Goal: Task Accomplishment & Management: Complete application form

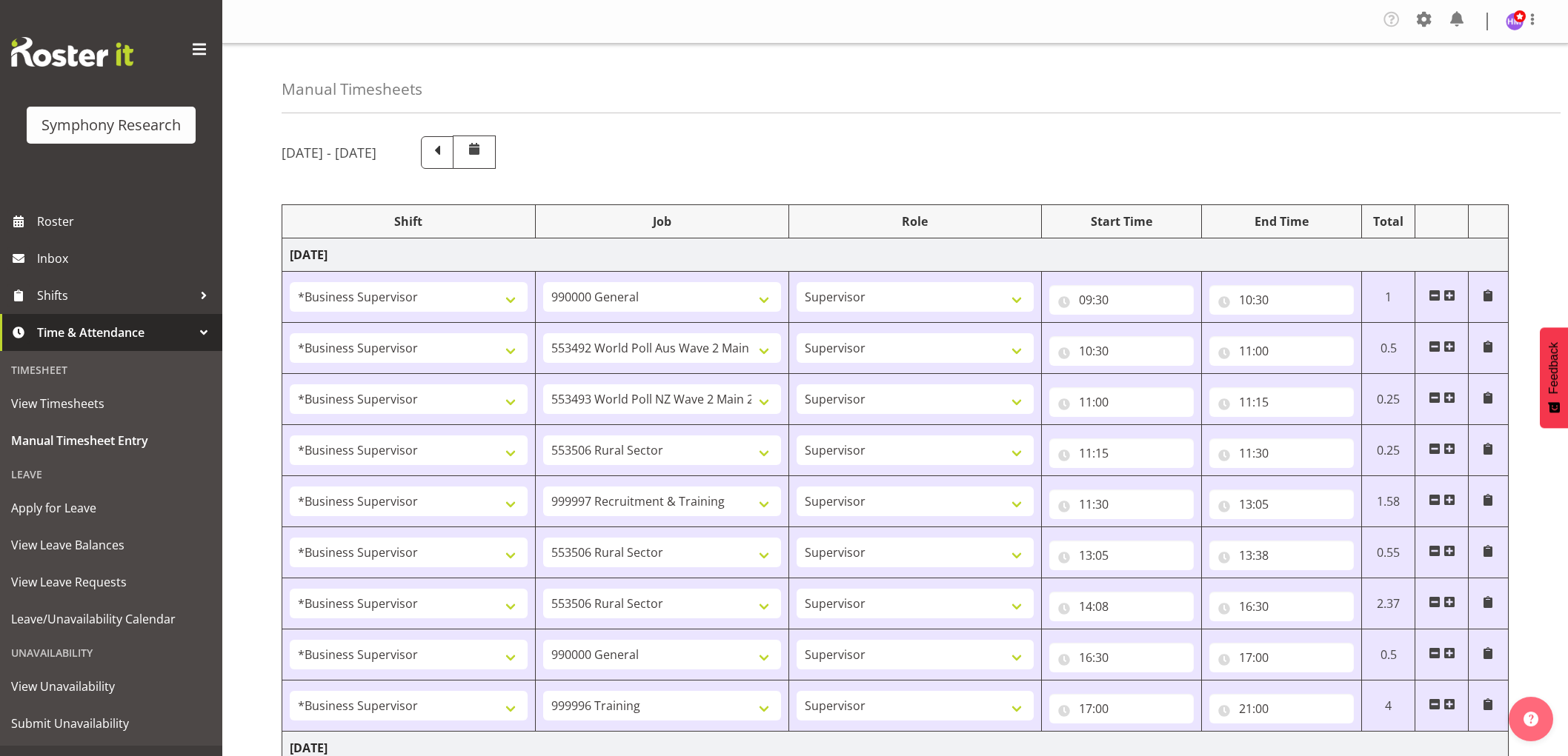
select select "1607"
select select "743"
select select "1607"
select select "10499"
select select "1607"
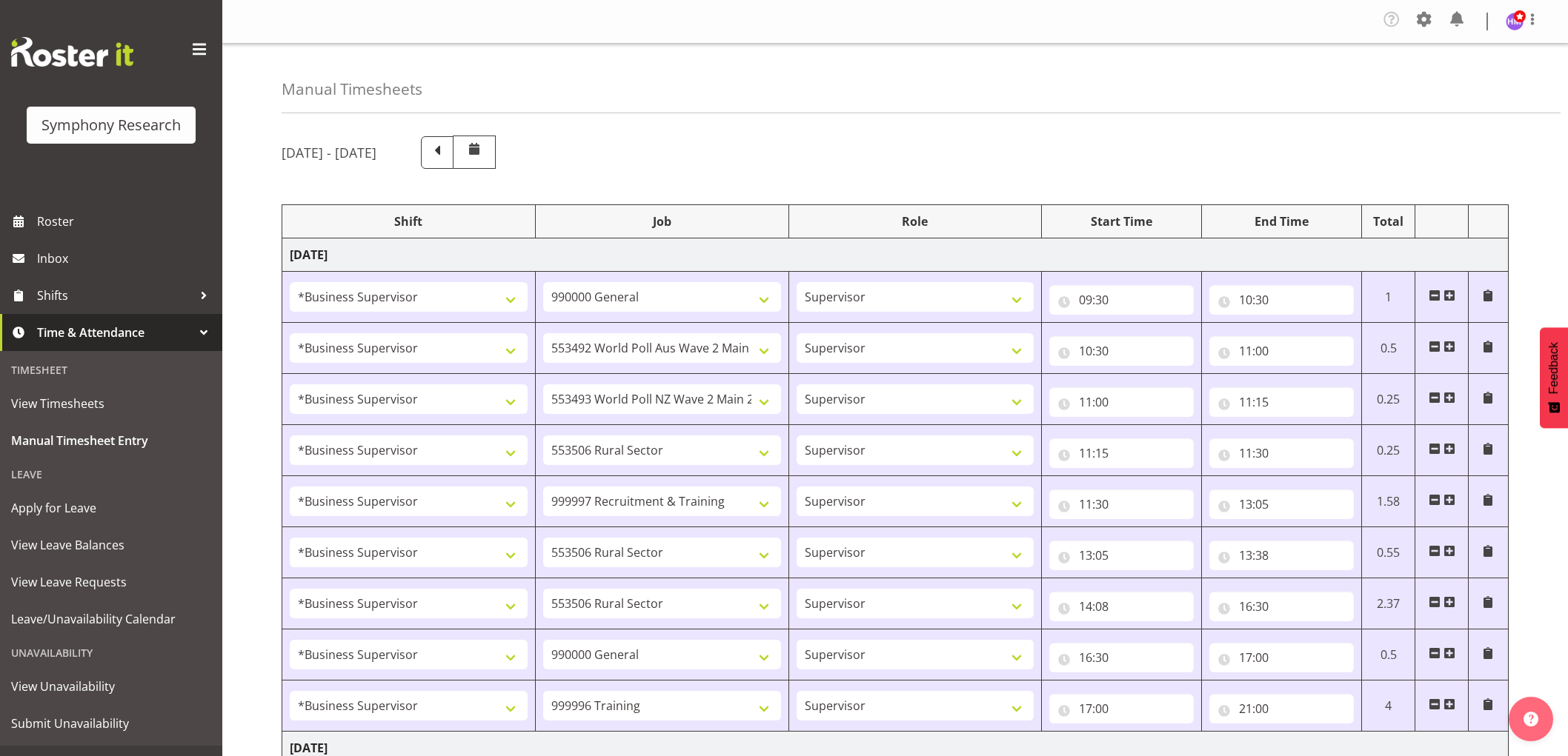
select select "10527"
select select "1607"
select select "10587"
select select "1607"
select select "2379"
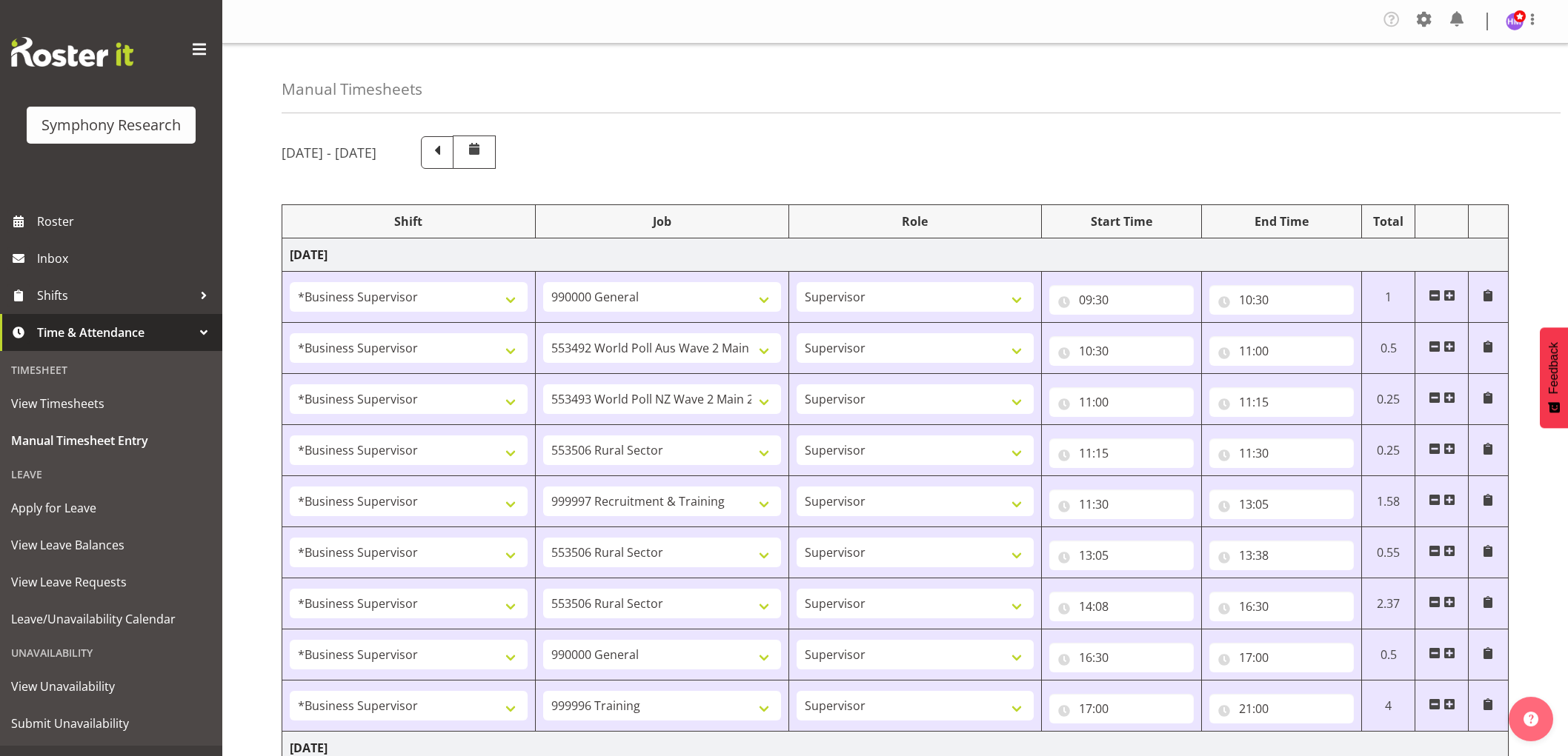
select select "1607"
select select "10587"
select select "1607"
select select "10587"
select select "1607"
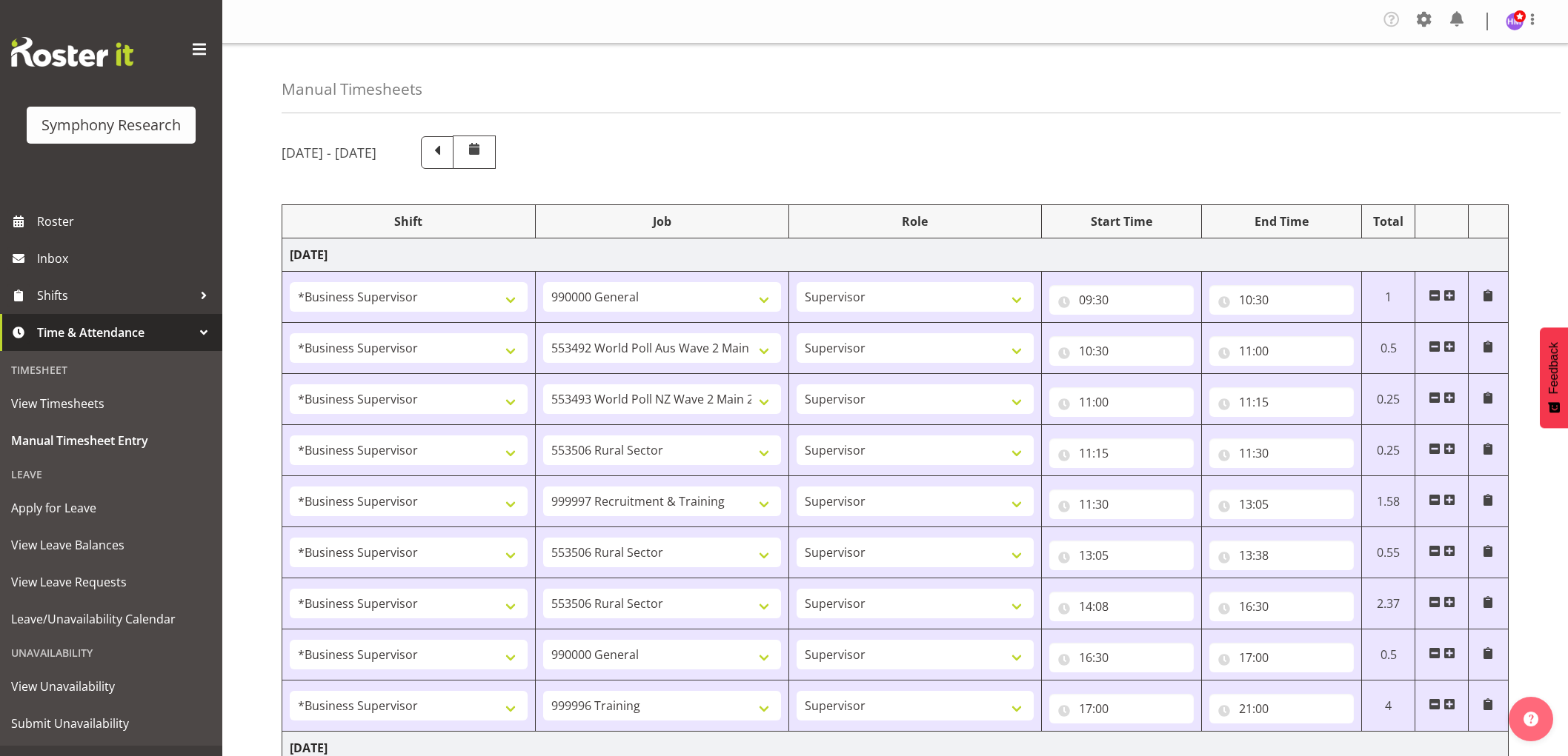
select select "743"
select select "1607"
select select "757"
select select "1607"
select select "2379"
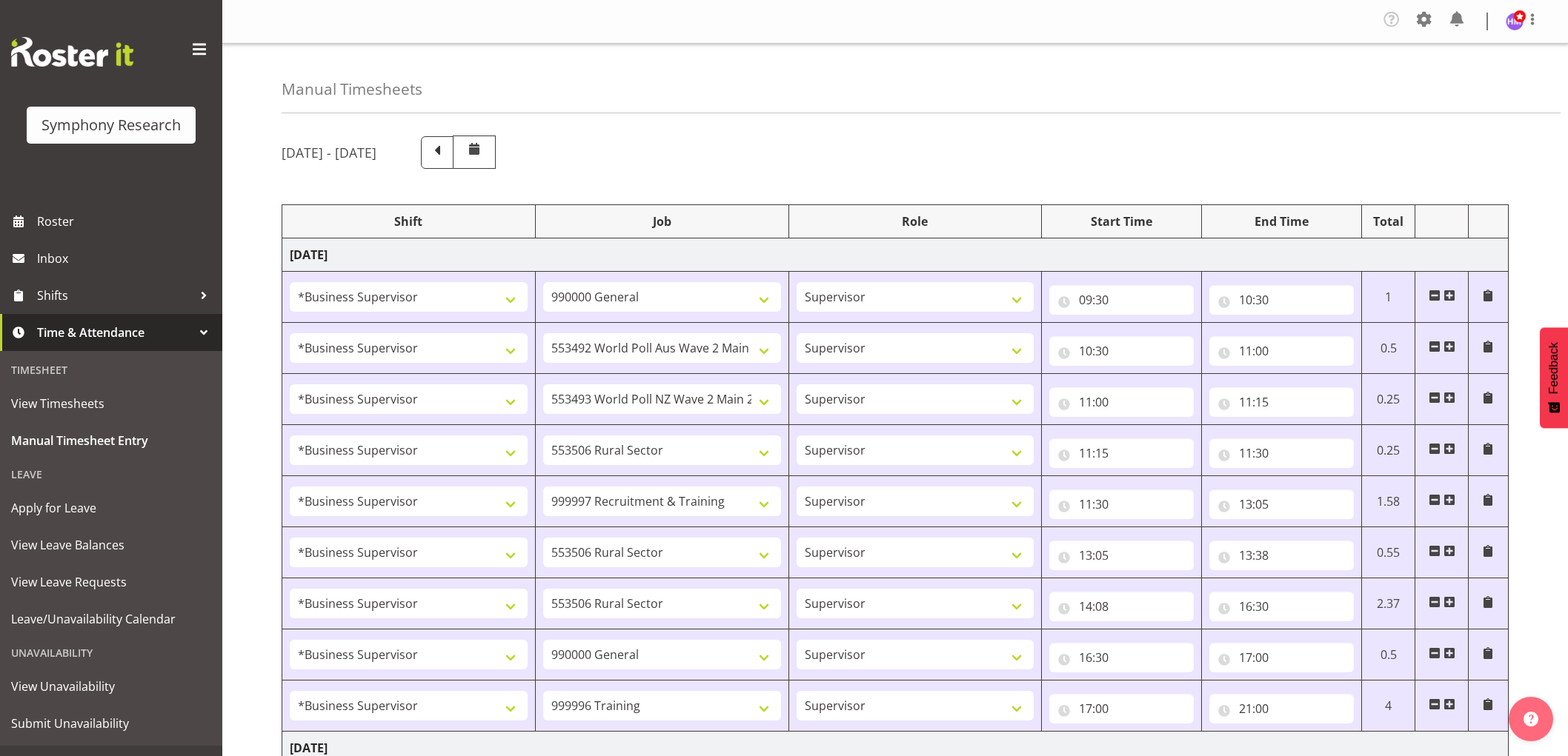
select select "1607"
select select "743"
select select "1607"
select select "10499"
select select "1607"
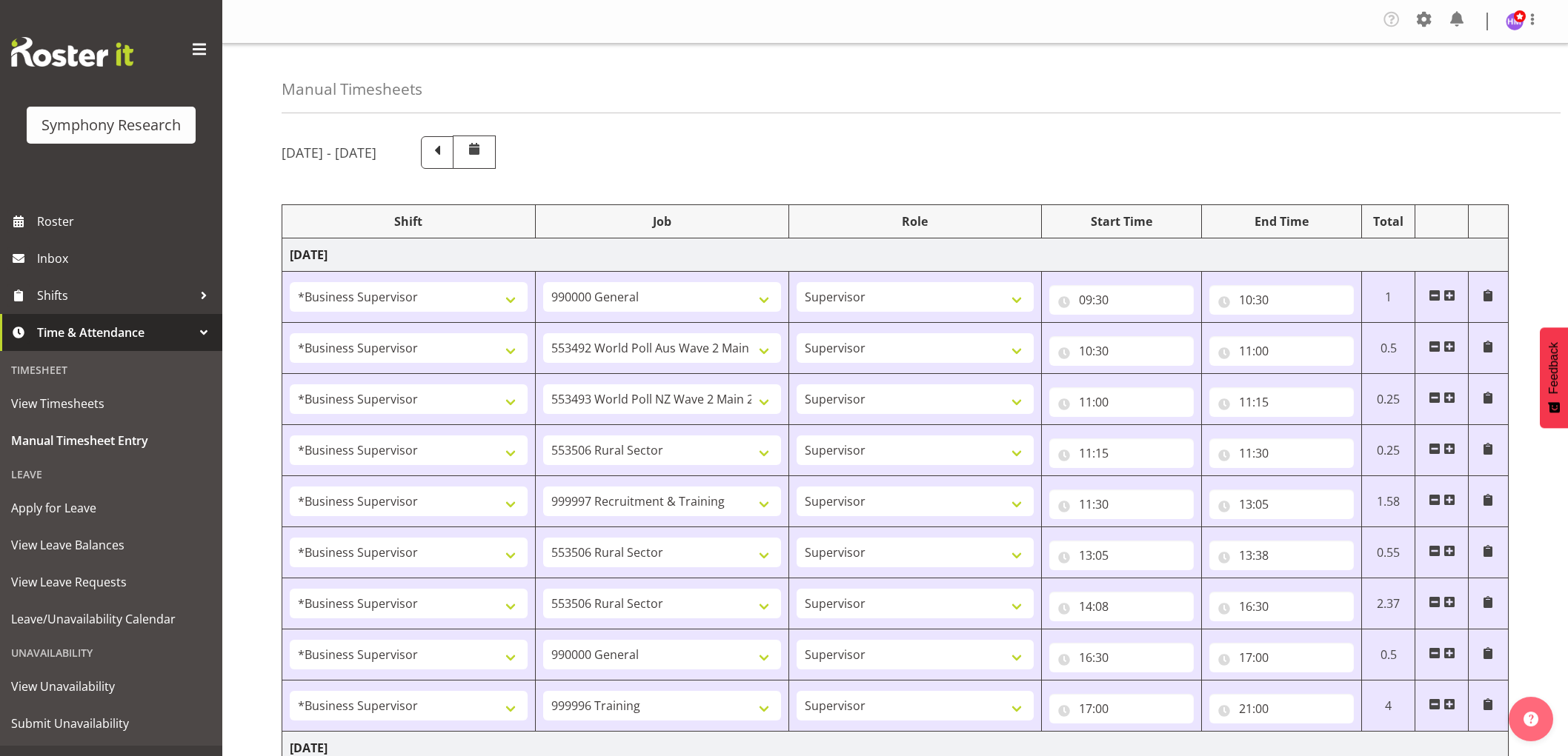
select select "10527"
select select "1607"
select select "10587"
select select "1607"
select select "10633"
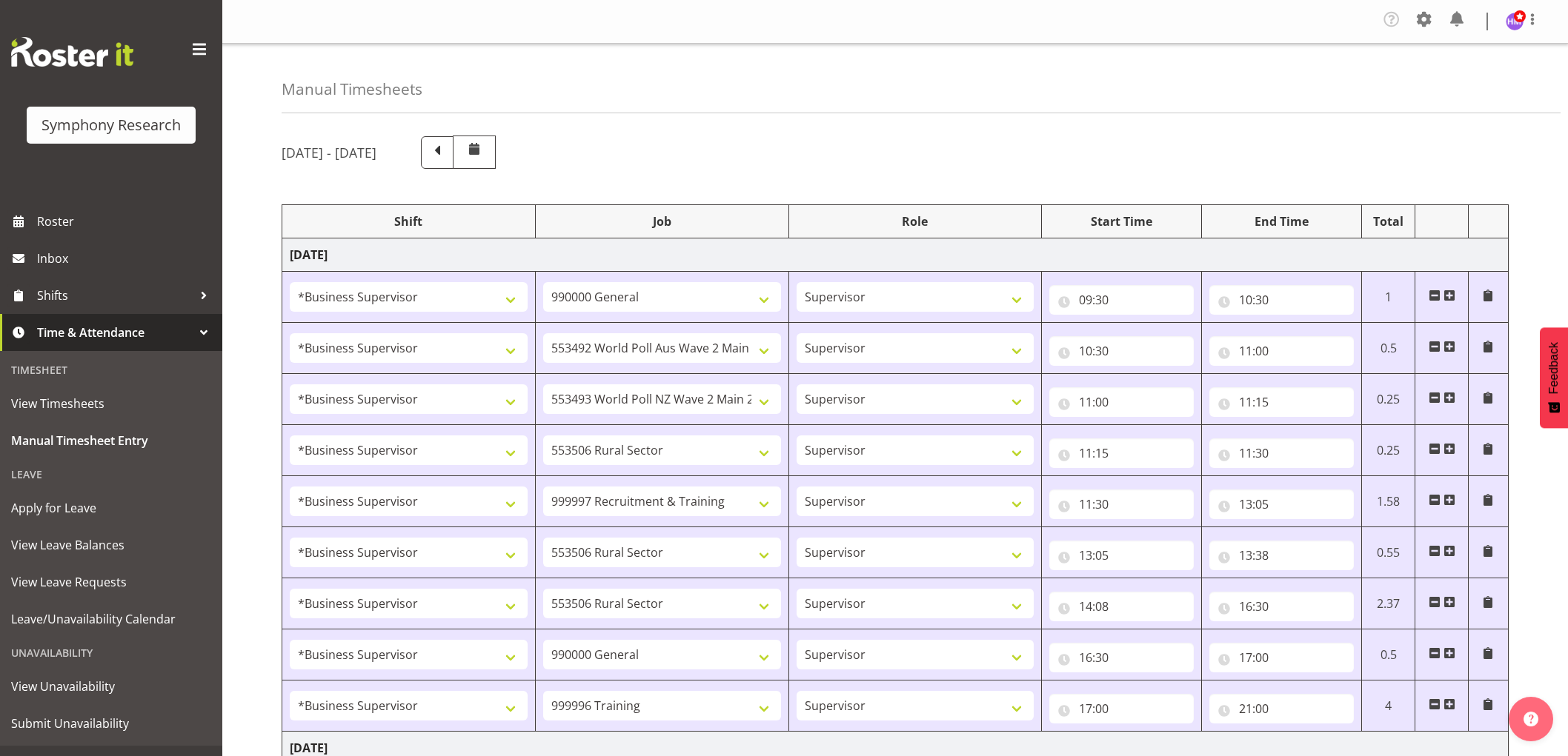
select select "1607"
select select "2379"
select select "1607"
select select "10587"
select select "1607"
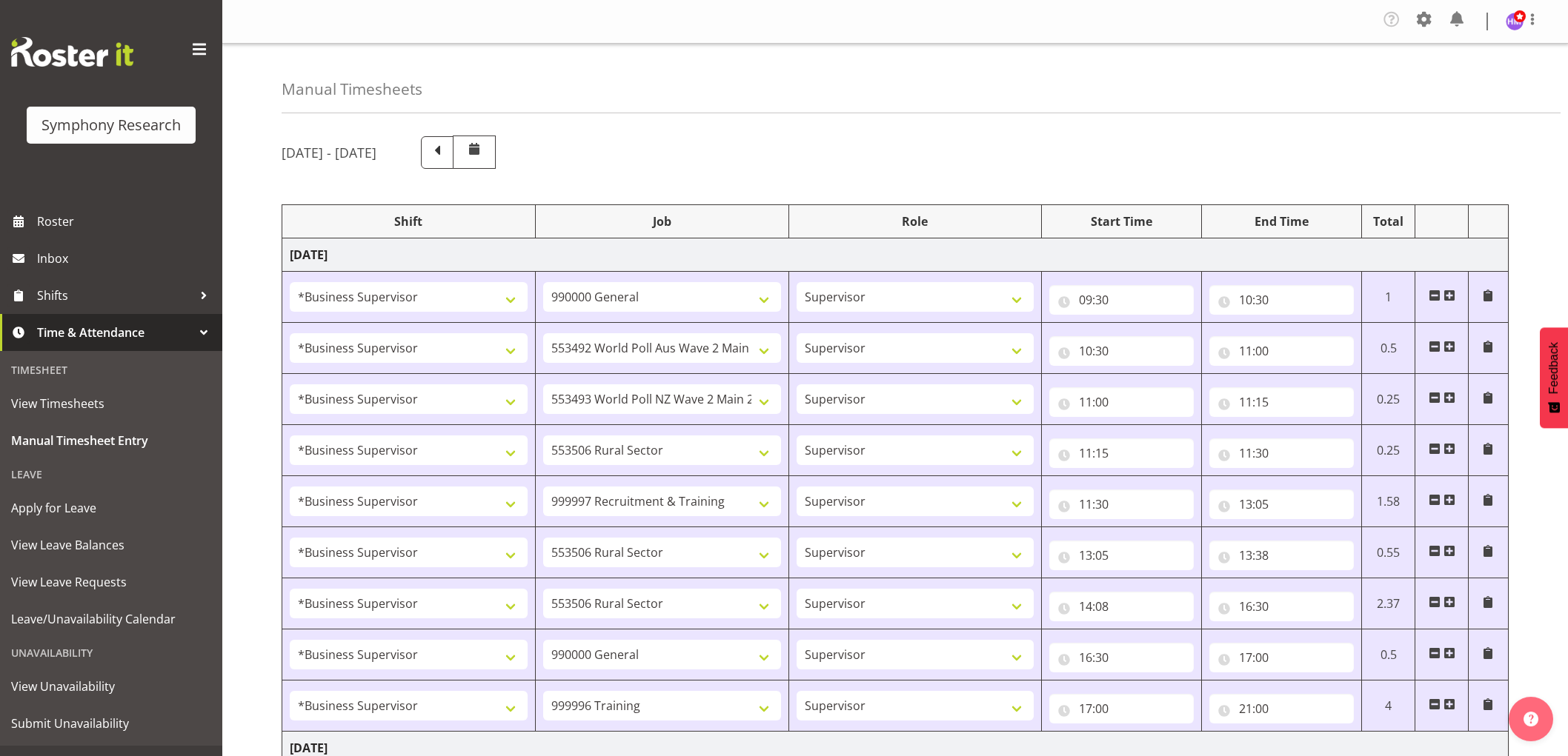
select select "10242"
select select "1607"
select select "757"
select select "1607"
select select "2379"
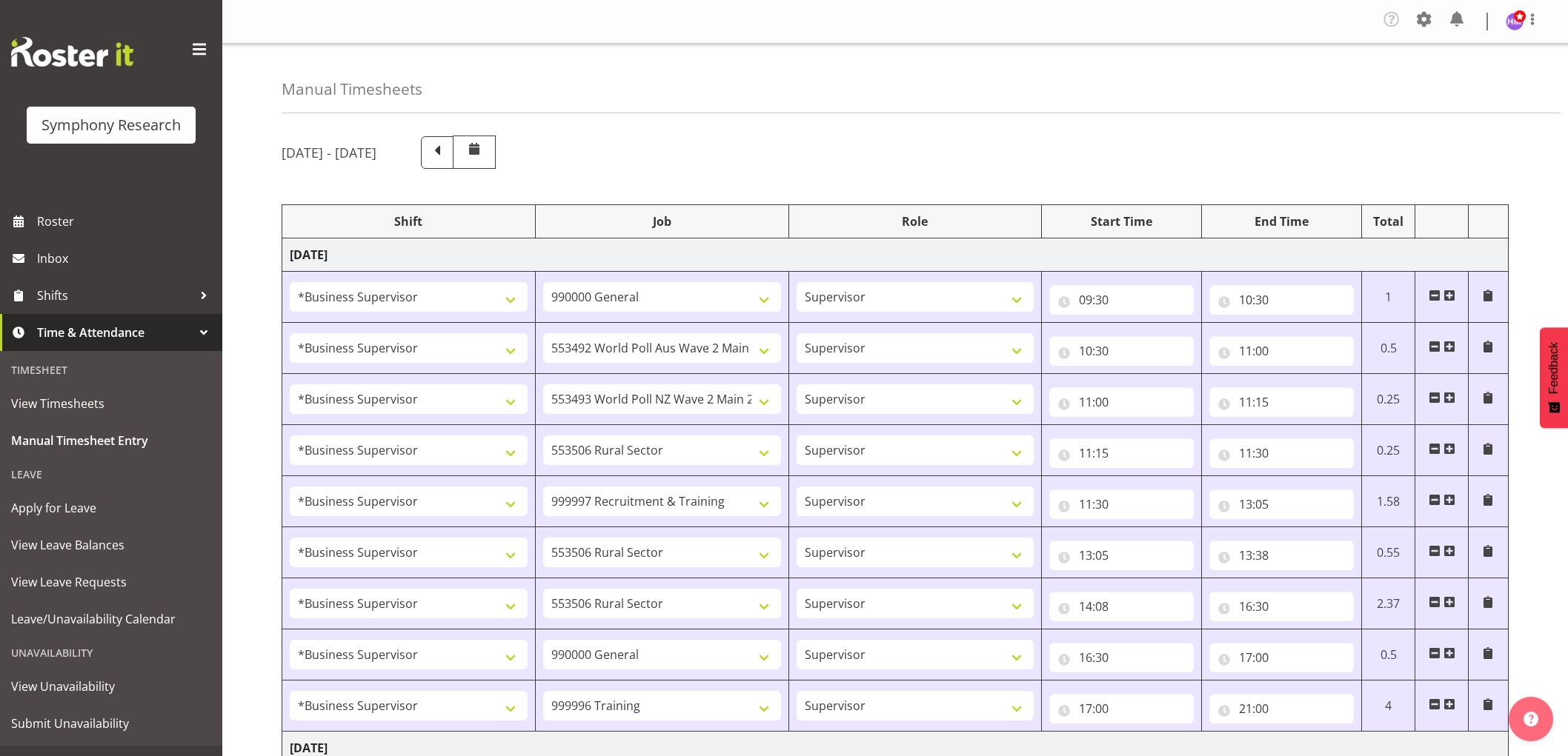
select select "1607"
select select "10587"
select select "1607"
select select "10527"
select select "1607"
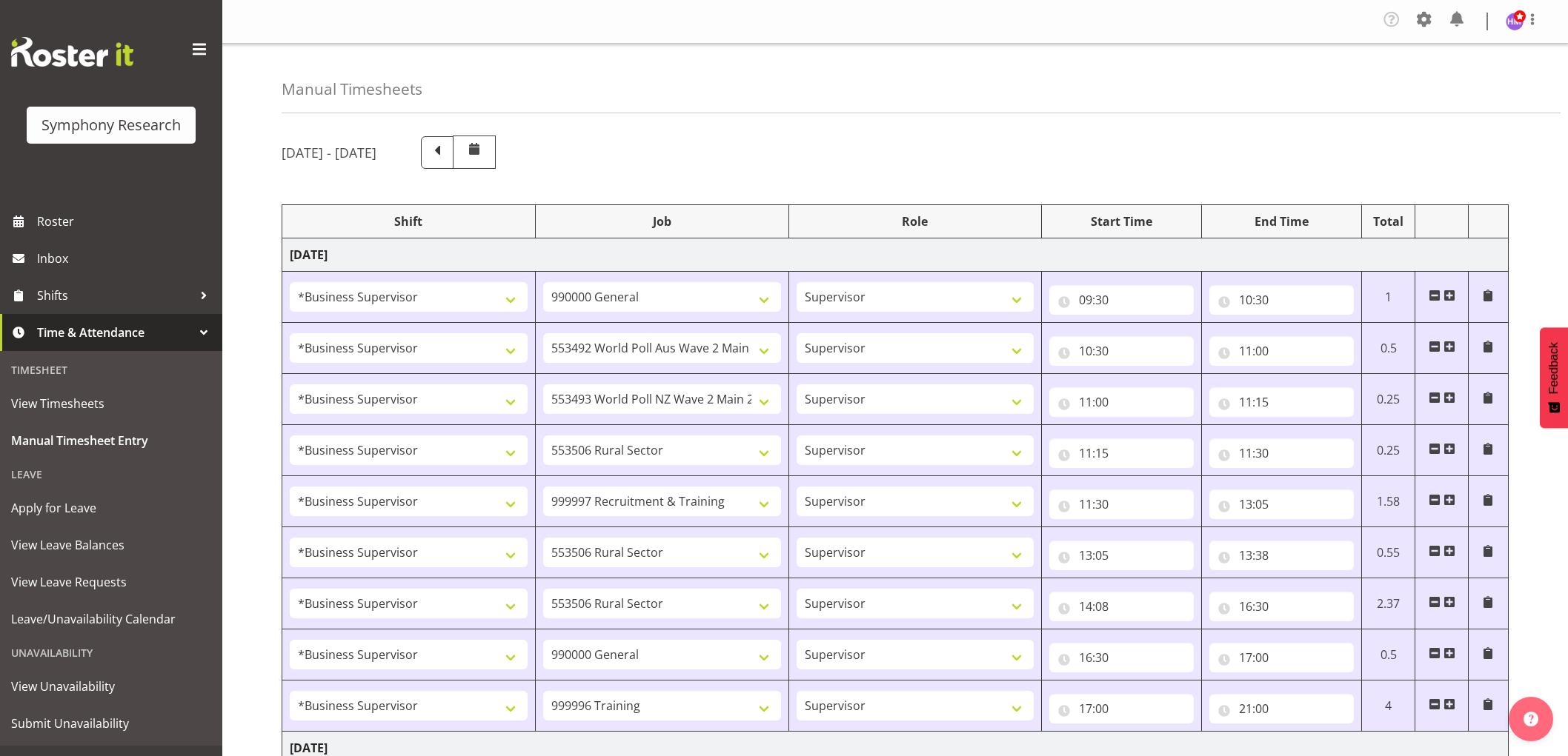
select select "10587"
select select "48116"
select select "743"
select select "13"
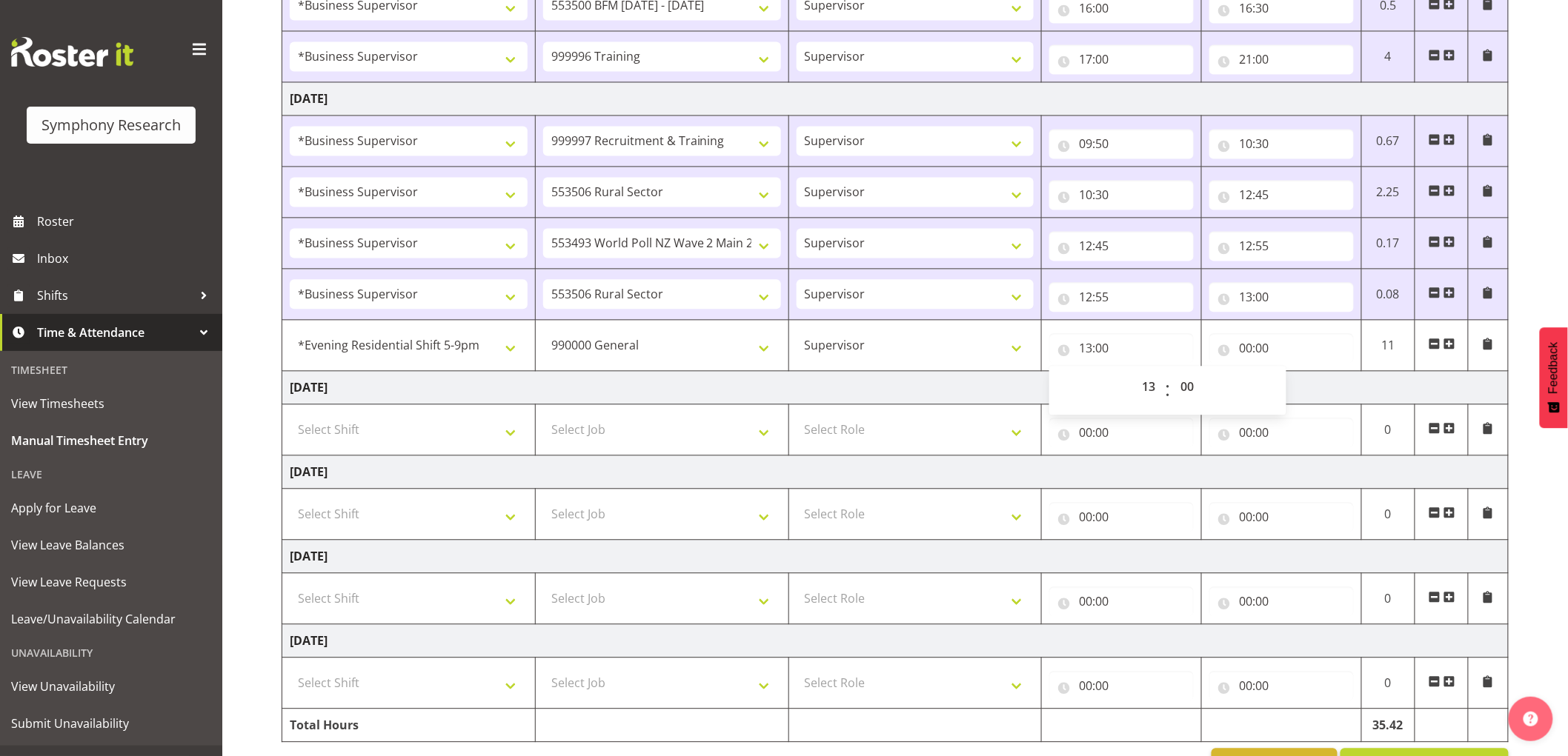
scroll to position [1194, 0]
drag, startPoint x: 1322, startPoint y: 383, endPoint x: 1362, endPoint y: 388, distance: 40.3
click at [1323, 383] on select "00 01 02 03 04 05 06 07 08 09 10 11 12 13 14 15 16 17 18 19 20 21 22 23" at bounding box center [1310, 387] width 34 height 30
select select "13"
click at [1294, 374] on select "00 01 02 03 04 05 06 07 08 09 10 11 12 13 14 15 16 17 18 19 20 21 22 23" at bounding box center [1310, 387] width 34 height 30
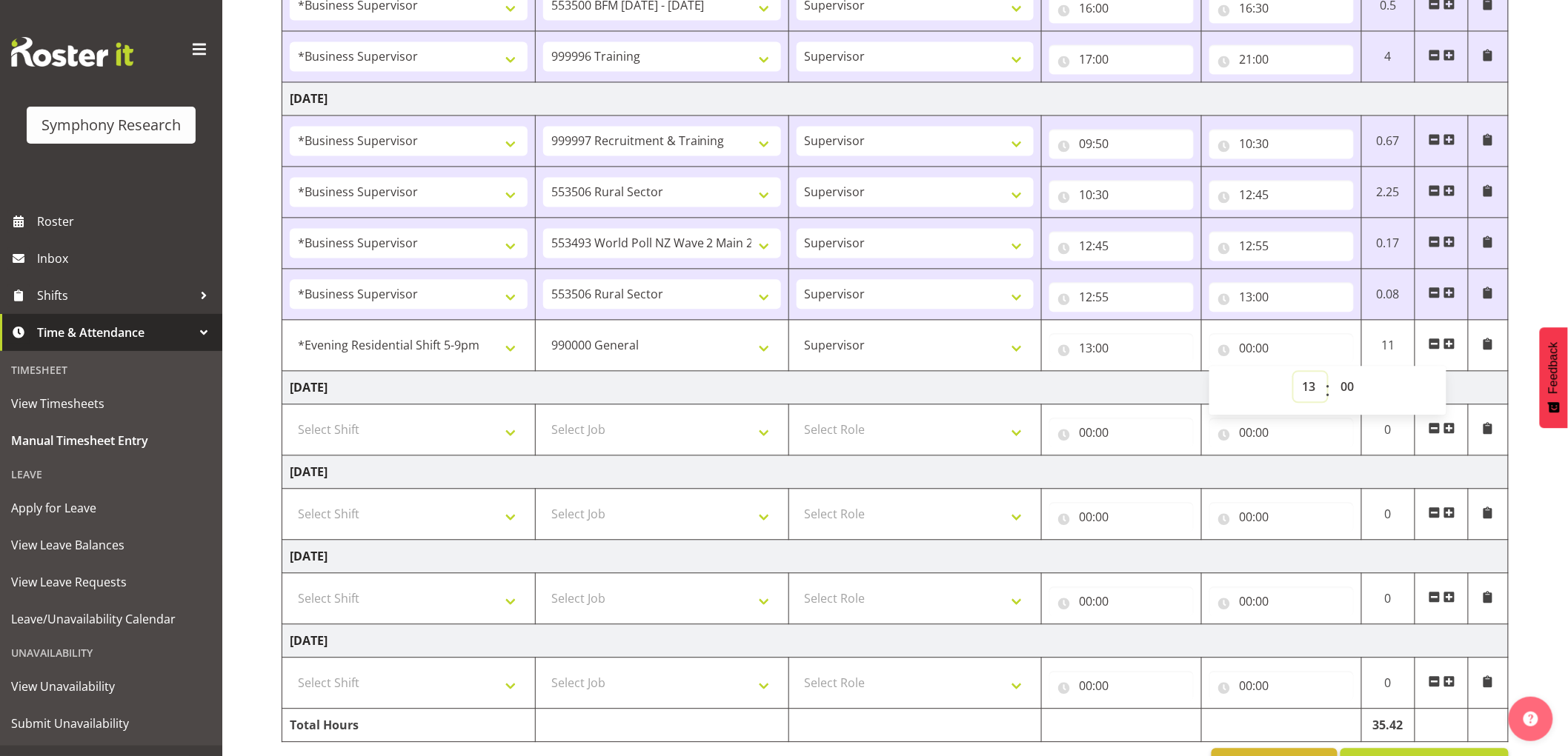
type input "13:00"
click at [1365, 393] on select "00 01 02 03 04 05 06 07 08 09 10 11 12 13 14 15 16 17 18 19 20 21 22 23 24 25 2…" at bounding box center [1348, 387] width 34 height 30
select select "30"
click at [1332, 374] on select "00 01 02 03 04 05 06 07 08 09 10 11 12 13 14 15 16 17 18 19 20 21 22 23 24 25 2…" at bounding box center [1348, 387] width 34 height 30
type input "13:30"
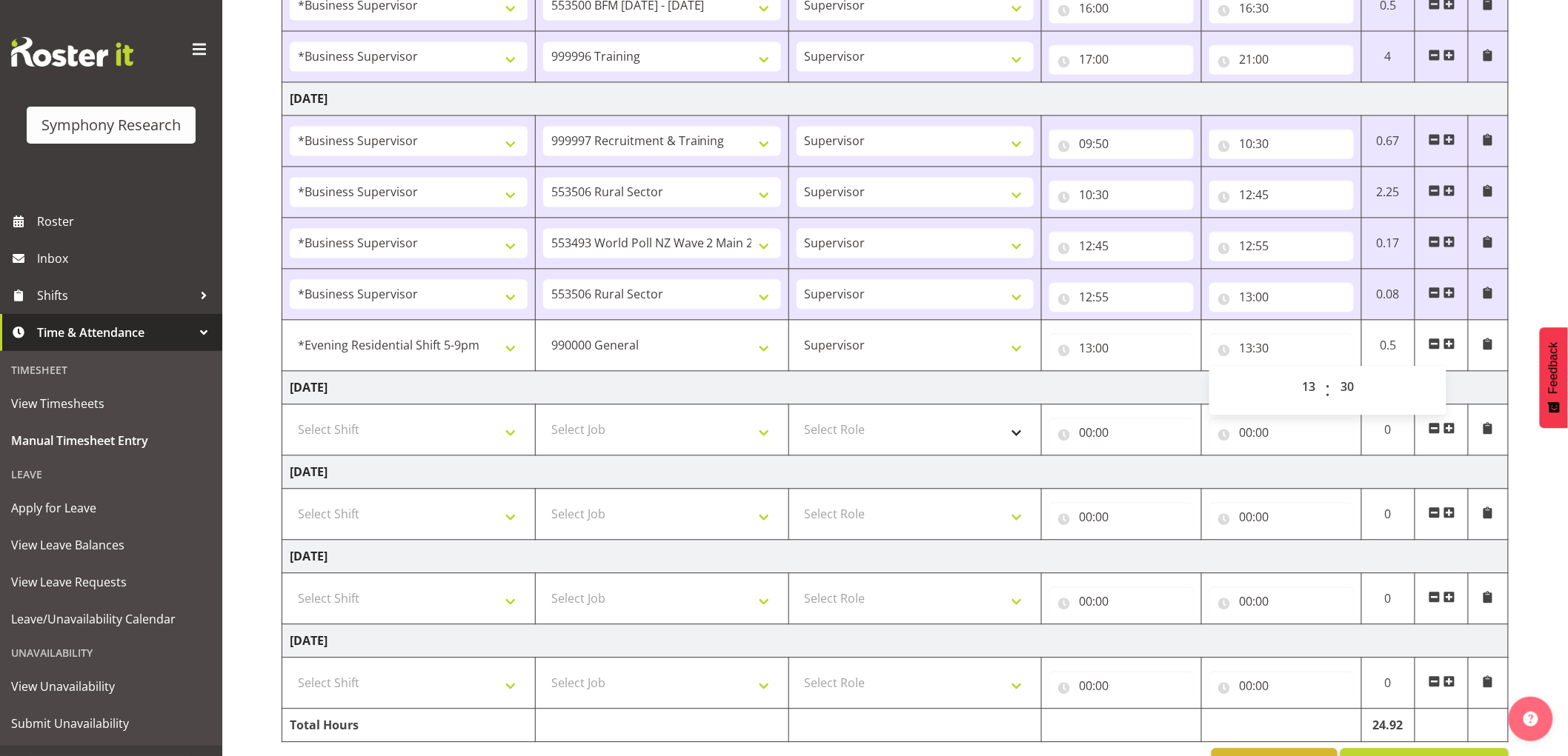
click at [1454, 346] on span at bounding box center [1449, 343] width 12 height 12
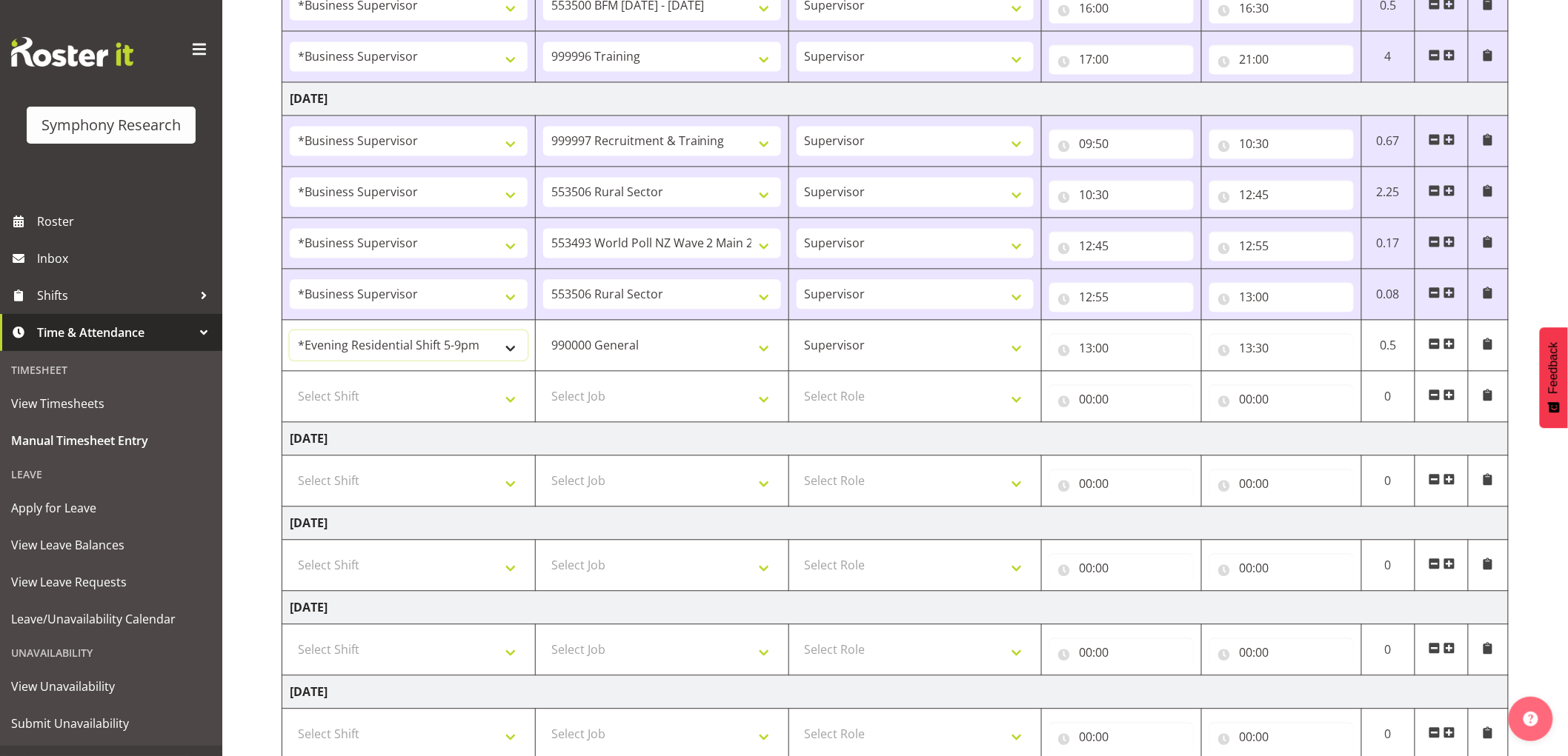
click at [393, 346] on select "!!Weekend Residential (Roster IT Shift Label) *Business 9/10am ~ 4:30pm *Busine…" at bounding box center [409, 345] width 238 height 30
select select "1607"
click at [290, 332] on select "!!Weekend Residential (Roster IT Shift Label) *Business 9/10am ~ 4:30pm *Busine…" at bounding box center [409, 345] width 238 height 30
click at [438, 406] on select "Select Shift !!Weekend Residential (Roster IT Shift Label) *Business 9/10am ~ 4…" at bounding box center [409, 396] width 238 height 30
select select "1607"
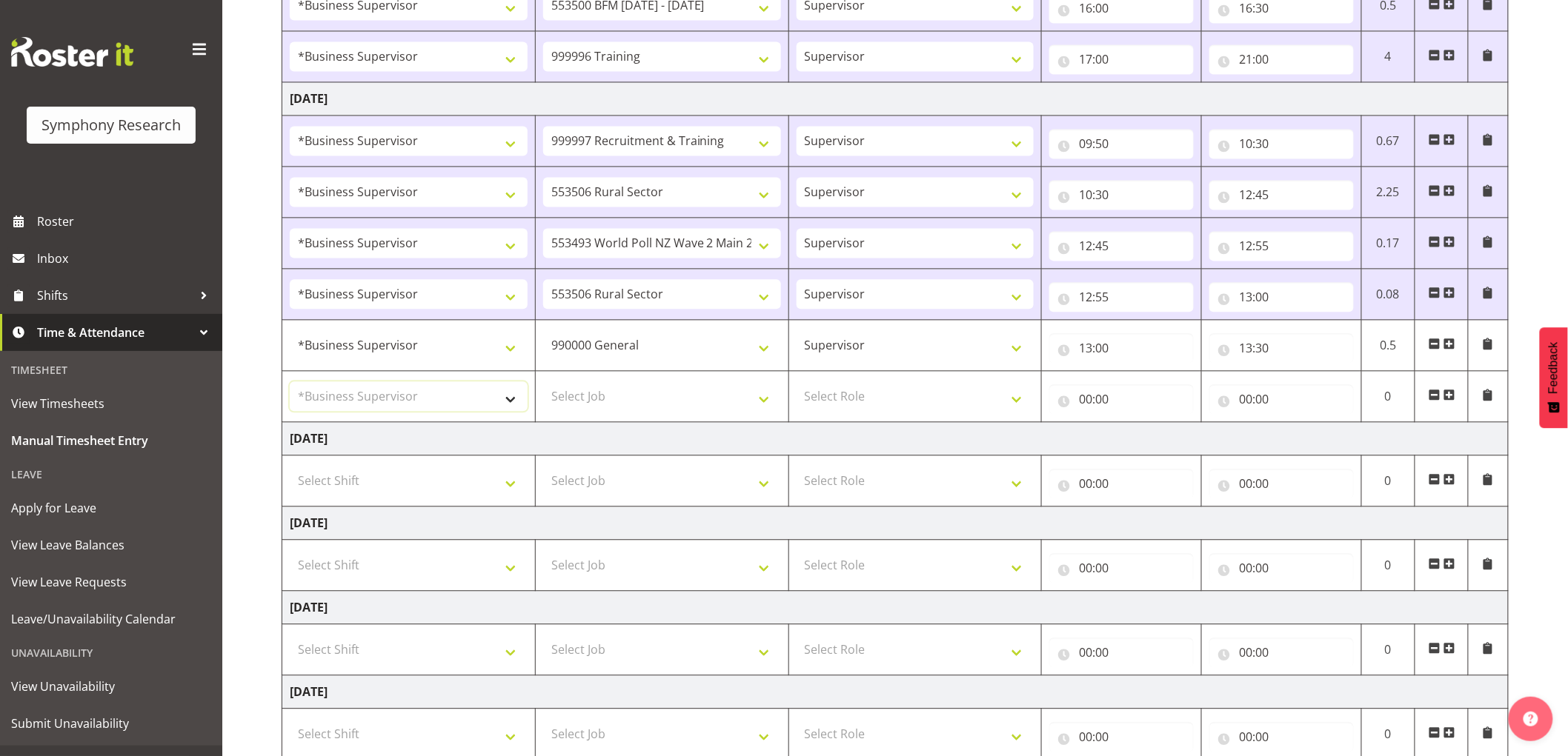
click at [290, 384] on select "Select Shift !!Weekend Residential (Roster IT Shift Label) *Business 9/10am ~ 4…" at bounding box center [409, 396] width 238 height 30
click at [612, 390] on select "Select Job 550060 IF Admin 553492 World Poll Aus Wave 2 Main 2025 553493 World …" at bounding box center [662, 396] width 238 height 30
select select "10585"
click at [543, 384] on select "Select Job 550060 IF Admin 553492 World Poll Aus Wave 2 Main 2025 553493 World …" at bounding box center [662, 396] width 238 height 30
click at [931, 388] on select "Select Role Supervisor Interviewing Briefing" at bounding box center [915, 396] width 238 height 30
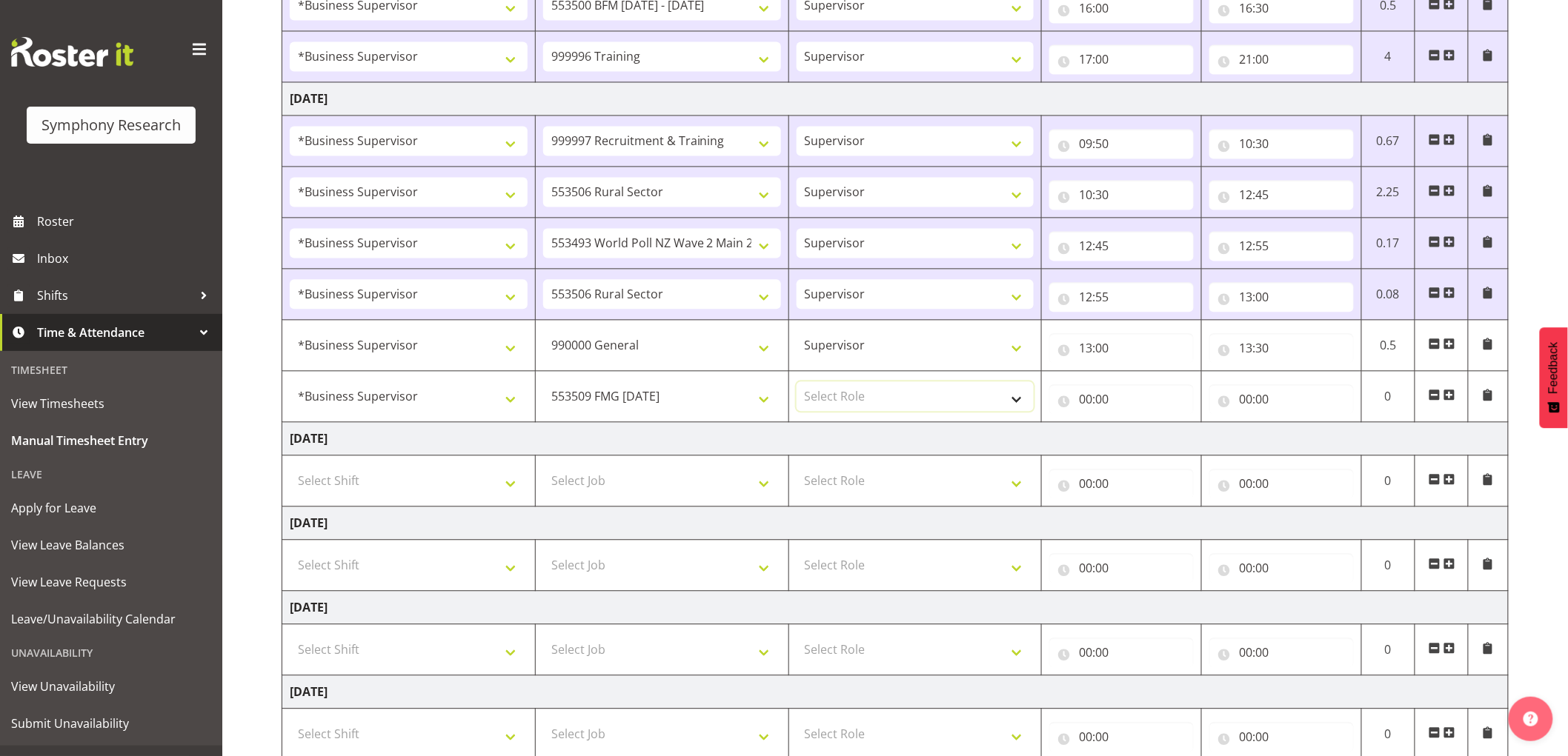
select select "45"
click at [796, 384] on select "Select Role Supervisor Interviewing Briefing" at bounding box center [915, 396] width 238 height 30
click at [1071, 397] on input "00:00" at bounding box center [1121, 399] width 144 height 30
drag, startPoint x: 1157, startPoint y: 446, endPoint x: 1172, endPoint y: 467, distance: 25.8
click at [1169, 438] on div "00 01 02 03 04 05 06 07 08 09 10 11 12 13 14 15 16 17 18 19 20 21 22 23 : 00 01…" at bounding box center [1168, 441] width 237 height 37
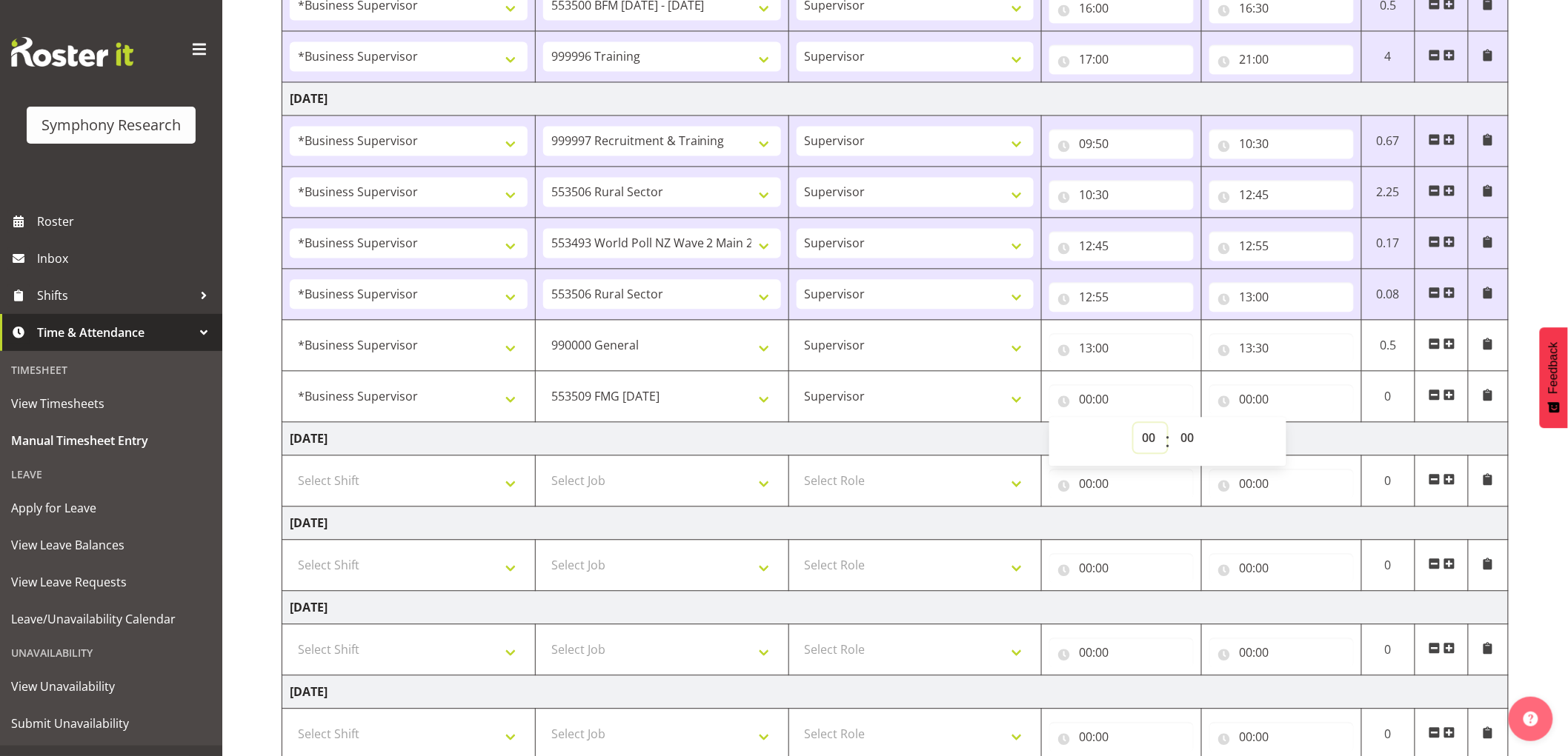
select select "14"
click at [1134, 425] on select "00 01 02 03 04 05 06 07 08 09 10 11 12 13 14 15 16 17 18 19 20 21 22 23" at bounding box center [1150, 437] width 34 height 30
type input "14:00"
